Goal: Use online tool/utility: Utilize a website feature to perform a specific function

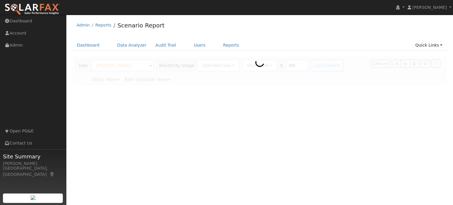
type input "Pacific Gas & Electric"
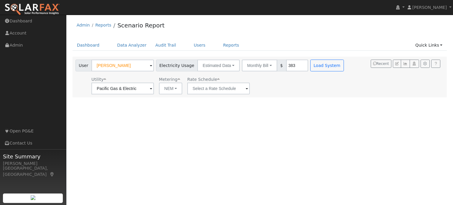
click at [292, 65] on input "383" at bounding box center [297, 66] width 22 height 12
type input "3"
type input "200"
click at [313, 64] on button "Load System" at bounding box center [327, 66] width 34 height 12
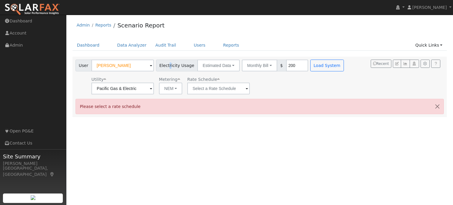
click at [166, 64] on span "Electricity Usage" at bounding box center [177, 66] width 42 height 12
click at [210, 89] on input "text" at bounding box center [218, 89] width 63 height 12
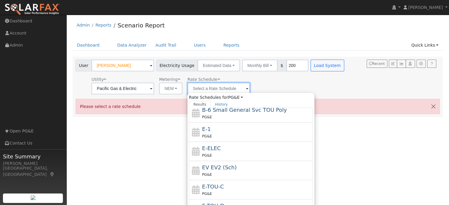
scroll to position [102, 0]
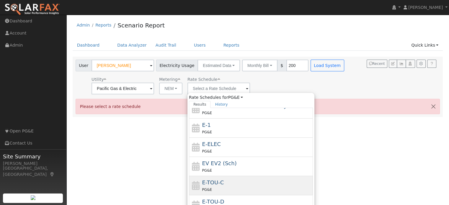
click at [211, 185] on span "E-TOU-C" at bounding box center [213, 182] width 22 height 6
type input "E-TOU-C"
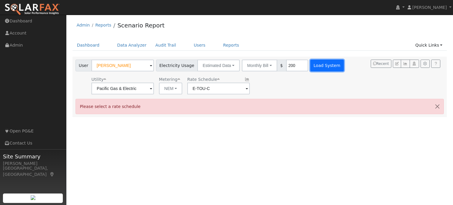
click at [319, 65] on button "Load System" at bounding box center [327, 66] width 34 height 12
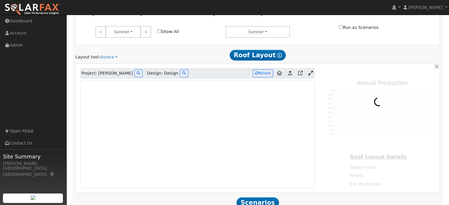
scroll to position [344, 0]
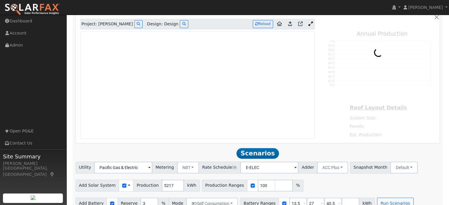
type input "3759"
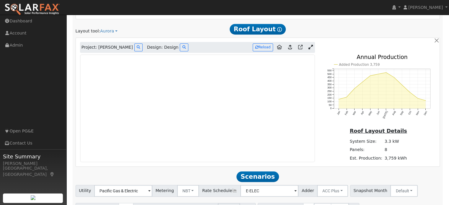
scroll to position [315, 0]
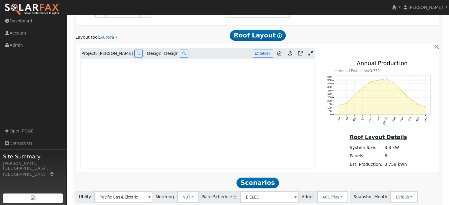
click at [311, 51] on icon at bounding box center [310, 53] width 4 height 4
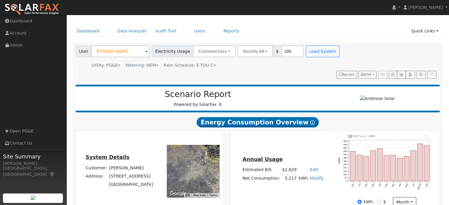
scroll to position [0, 0]
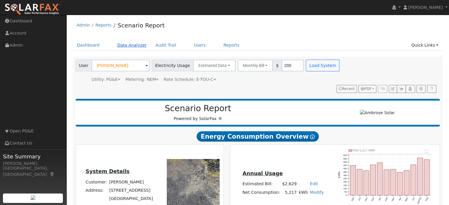
click at [133, 46] on link "Data Analyzer" at bounding box center [132, 45] width 38 height 11
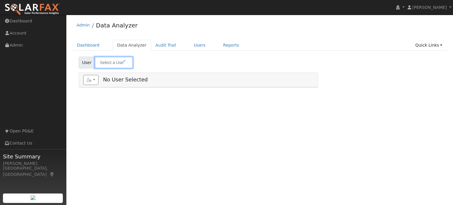
type input "[PERSON_NAME]"
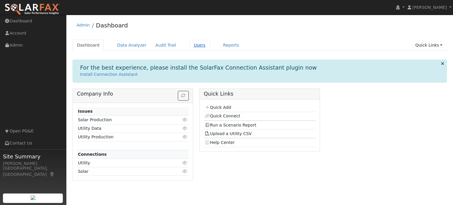
click at [192, 44] on link "Users" at bounding box center [199, 45] width 21 height 11
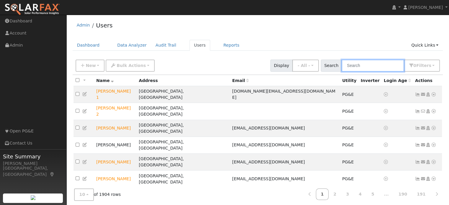
click at [350, 64] on input "text" at bounding box center [372, 66] width 63 height 12
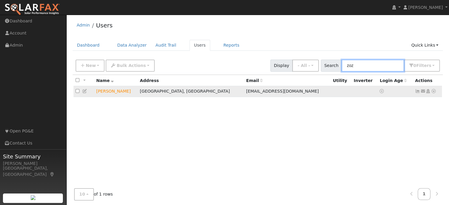
type input "zoz"
click at [431, 89] on icon at bounding box center [433, 91] width 5 height 4
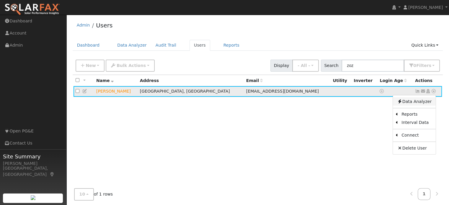
click at [420, 102] on link "Data Analyzer" at bounding box center [413, 101] width 43 height 8
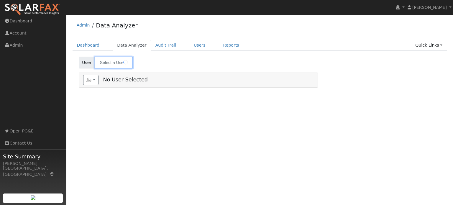
type input "[PERSON_NAME]"
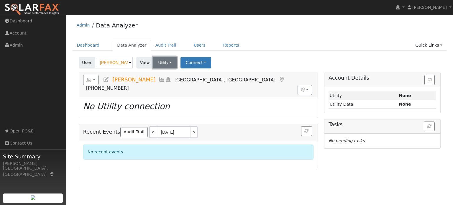
click at [162, 63] on button "Utility" at bounding box center [165, 63] width 24 height 12
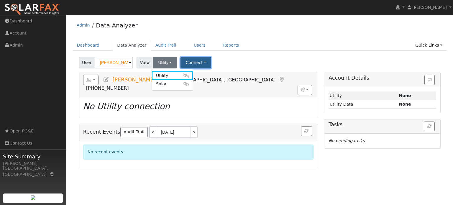
click at [191, 60] on button "Connect" at bounding box center [195, 63] width 31 height 12
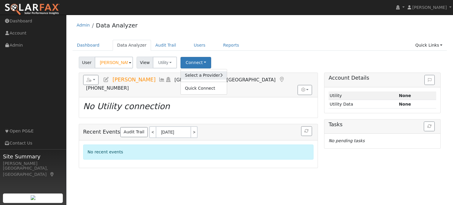
click at [193, 77] on link "Select a Provider" at bounding box center [204, 75] width 46 height 8
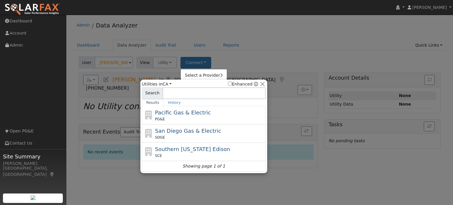
click at [176, 116] on div "Pacific Gas & Electric PG&E" at bounding box center [209, 115] width 109 height 13
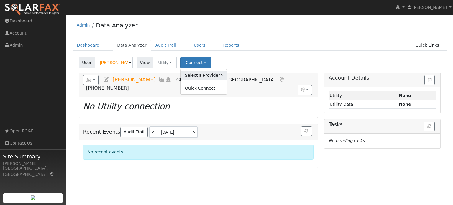
click at [196, 75] on link "Select a Provider" at bounding box center [204, 75] width 46 height 8
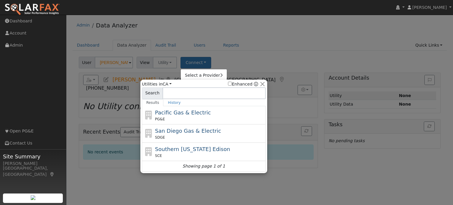
click at [196, 113] on span "Pacific Gas & Electric" at bounding box center [183, 112] width 56 height 6
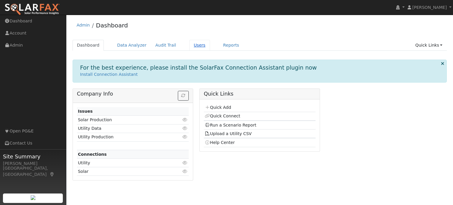
click at [189, 46] on link "Users" at bounding box center [199, 45] width 21 height 11
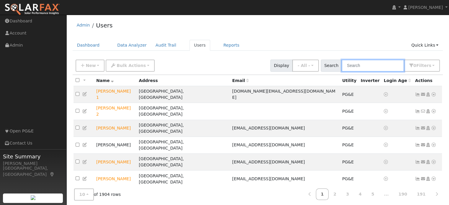
click at [353, 63] on input "text" at bounding box center [372, 66] width 63 height 12
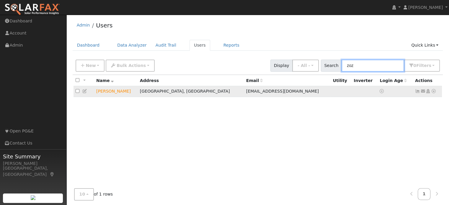
type input "zoz"
click at [433, 92] on icon at bounding box center [433, 91] width 5 height 4
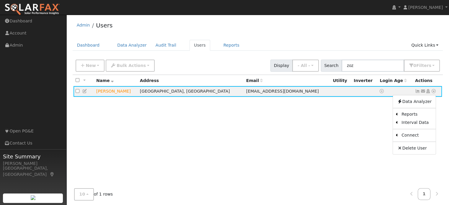
click at [0, 0] on link "Scenario" at bounding box center [0, 0] width 0 height 0
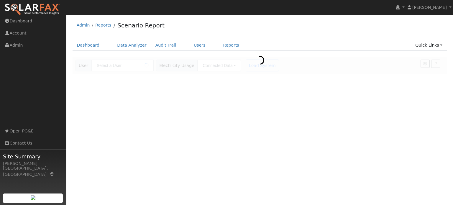
type input "[PERSON_NAME]"
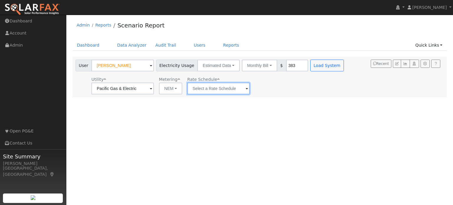
click at [217, 87] on input "text" at bounding box center [218, 89] width 63 height 12
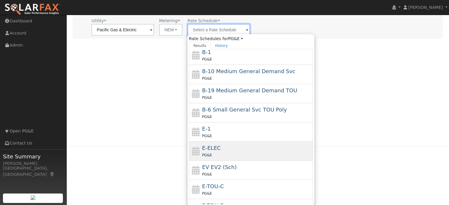
scroll to position [59, 0]
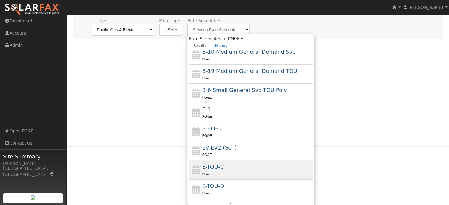
click at [214, 165] on span "E-TOU-C" at bounding box center [213, 167] width 22 height 6
type input "E-TOU-C"
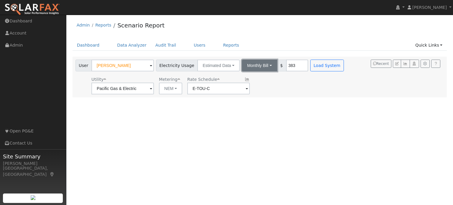
click at [252, 66] on button "Monthly Bill" at bounding box center [259, 66] width 35 height 12
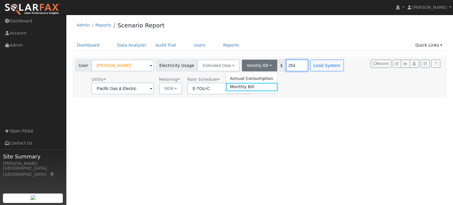
type input "254"
click at [289, 128] on div "User Profile First name Last name Email Email Notifications No Emails No Emails…" at bounding box center [259, 110] width 387 height 190
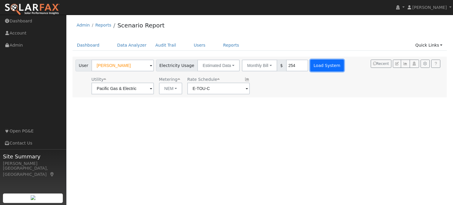
click at [313, 61] on button "Load System" at bounding box center [327, 66] width 34 height 12
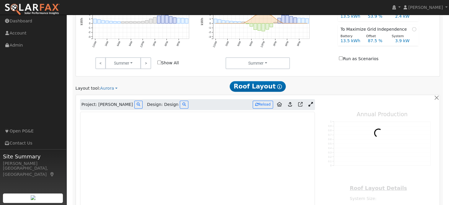
scroll to position [265, 0]
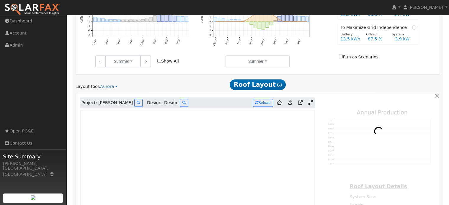
type input "3737"
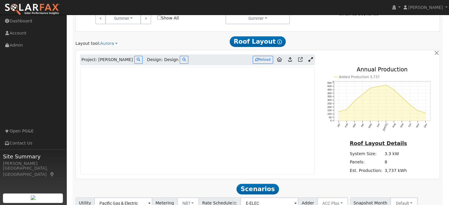
scroll to position [324, 0]
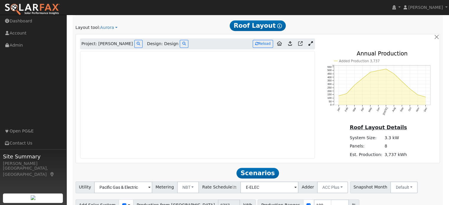
click at [306, 40] on link at bounding box center [310, 44] width 9 height 9
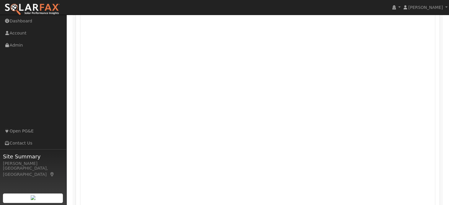
scroll to position [354, 0]
